Goal: Information Seeking & Learning: Compare options

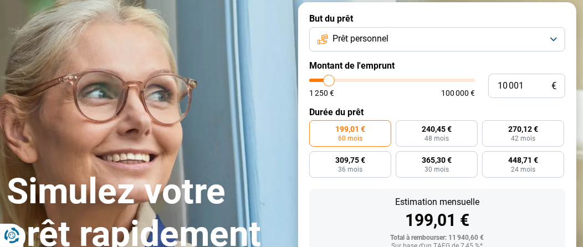
scroll to position [93, 0]
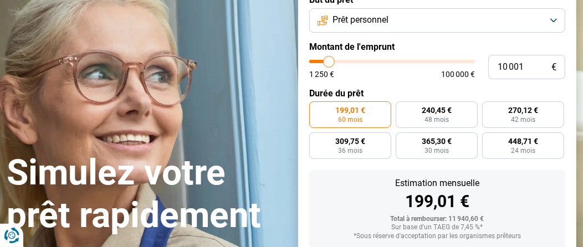
type input "56 000"
type input "56000"
click at [400, 63] on input "range" at bounding box center [392, 61] width 166 height 3
radio input "false"
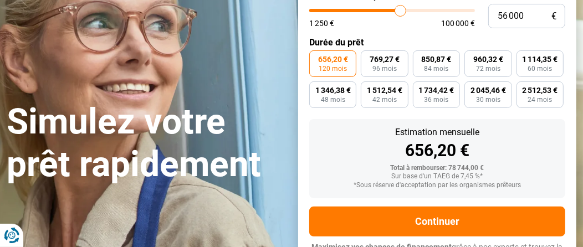
scroll to position [137, 0]
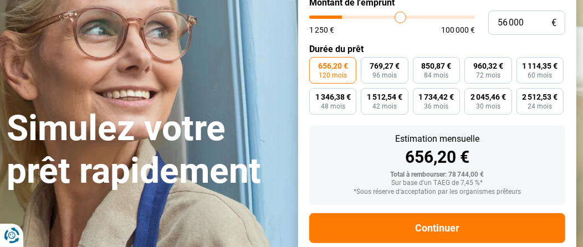
type input "20 750"
type input "20750"
click at [349, 19] on input "range" at bounding box center [392, 17] width 166 height 3
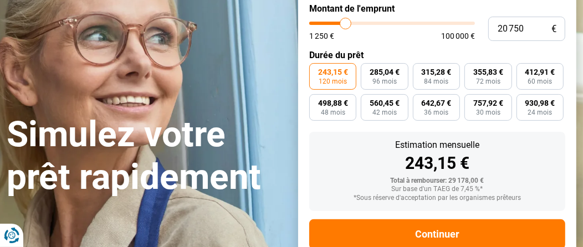
scroll to position [125, 0]
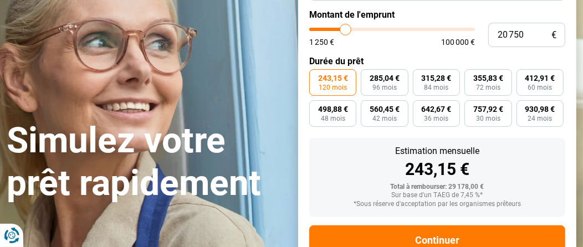
type input "6 000"
type input "6000"
click at [328, 31] on input "range" at bounding box center [392, 29] width 166 height 3
radio input "true"
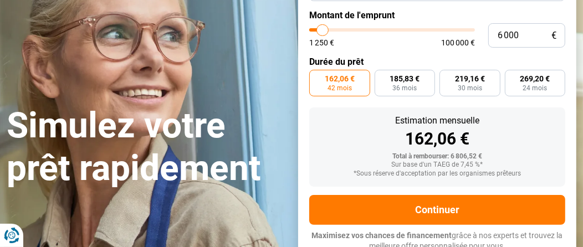
scroll to position [93, 0]
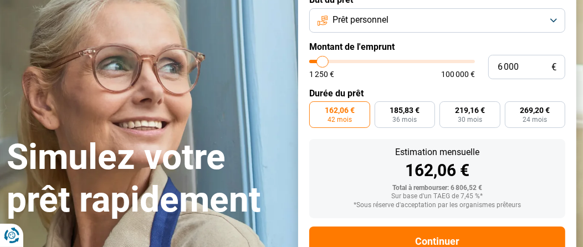
click at [332, 63] on input "range" at bounding box center [392, 61] width 166 height 3
click at [336, 63] on input "range" at bounding box center [392, 61] width 166 height 3
click at [335, 63] on input "range" at bounding box center [392, 61] width 166 height 3
type input "11 500"
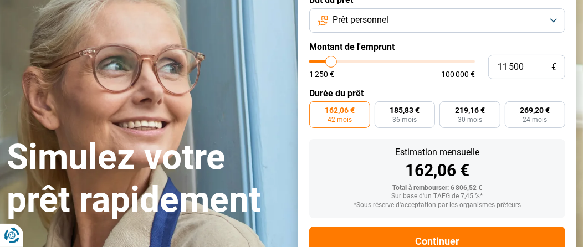
type input "11500"
click at [336, 63] on input "range" at bounding box center [392, 61] width 166 height 3
radio input "false"
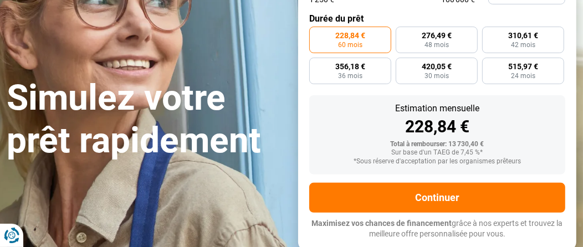
scroll to position [149, 0]
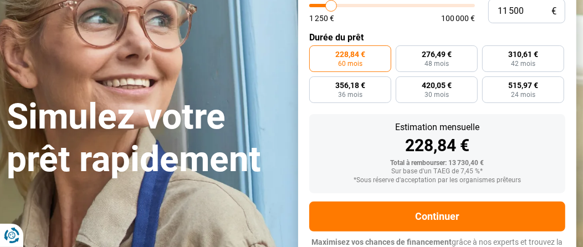
click at [329, 7] on input "range" at bounding box center [392, 5] width 166 height 3
type input "5 250"
type input "5250"
click at [327, 7] on input "range" at bounding box center [392, 5] width 166 height 3
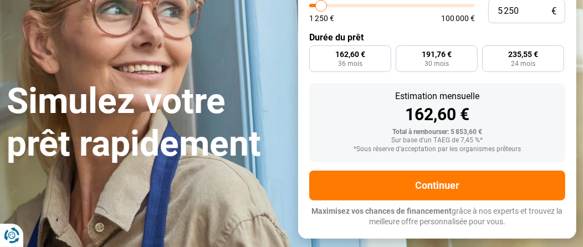
radio input "true"
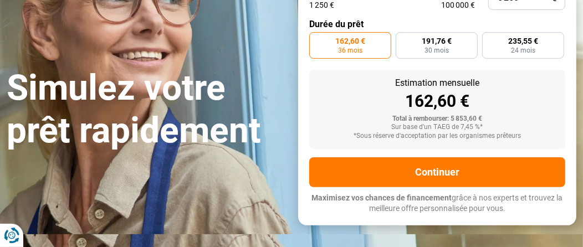
scroll to position [137, 0]
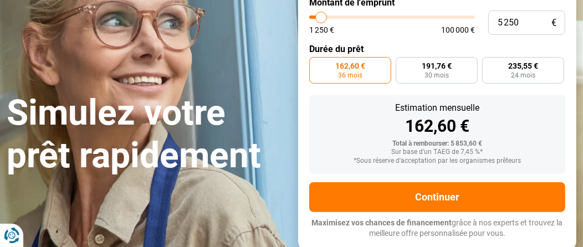
type input "10 500"
type input "10500"
click at [334, 19] on input "range" at bounding box center [392, 17] width 166 height 3
radio input "false"
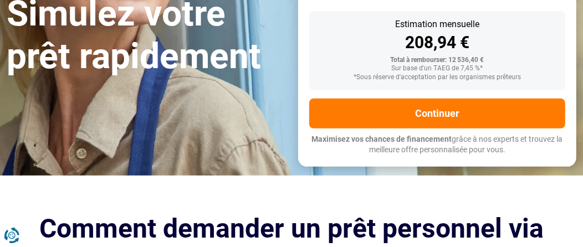
scroll to position [259, 0]
